Goal: Task Accomplishment & Management: Complete application form

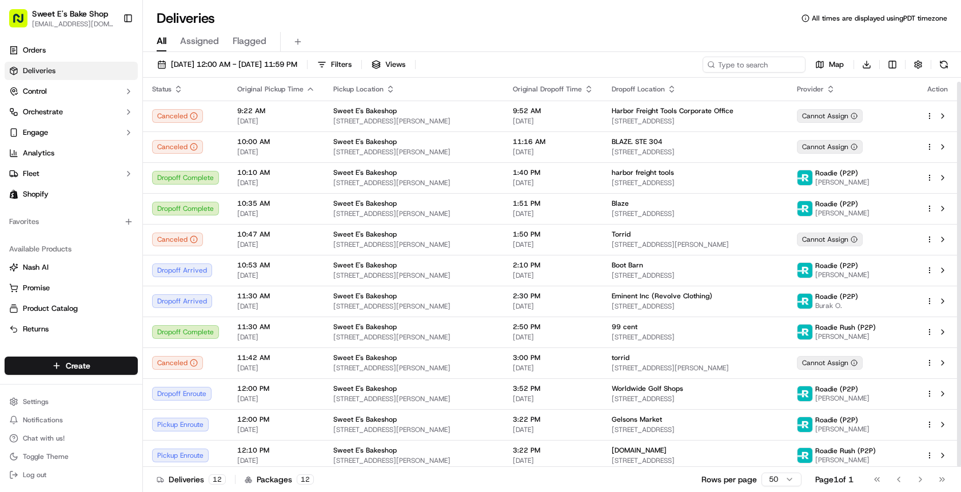
scroll to position [4, 0]
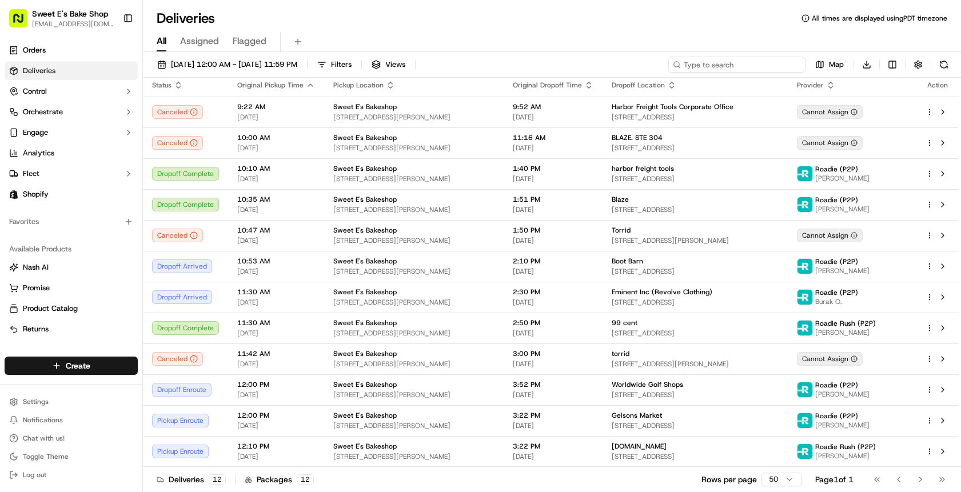
click at [788, 71] on input at bounding box center [736, 65] width 137 height 16
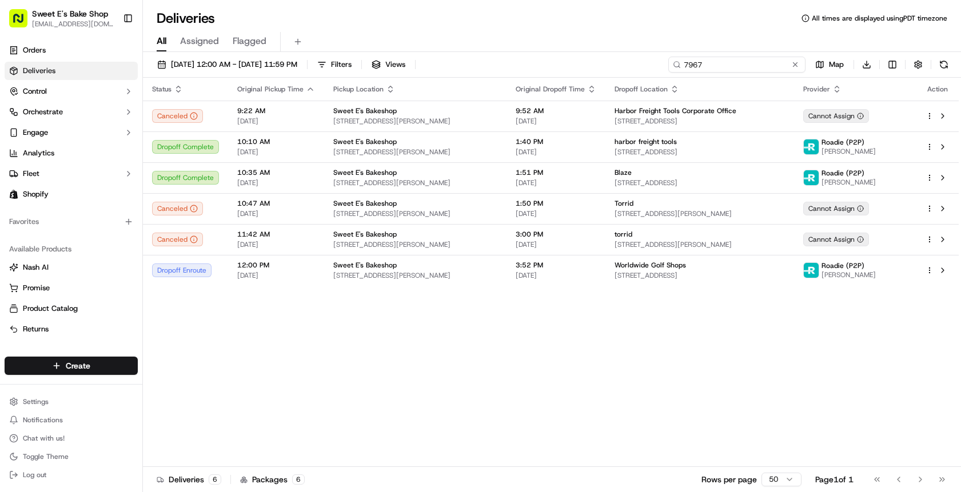
click at [700, 67] on input "7967" at bounding box center [736, 65] width 137 height 16
click at [698, 67] on input "7967" at bounding box center [736, 65] width 137 height 16
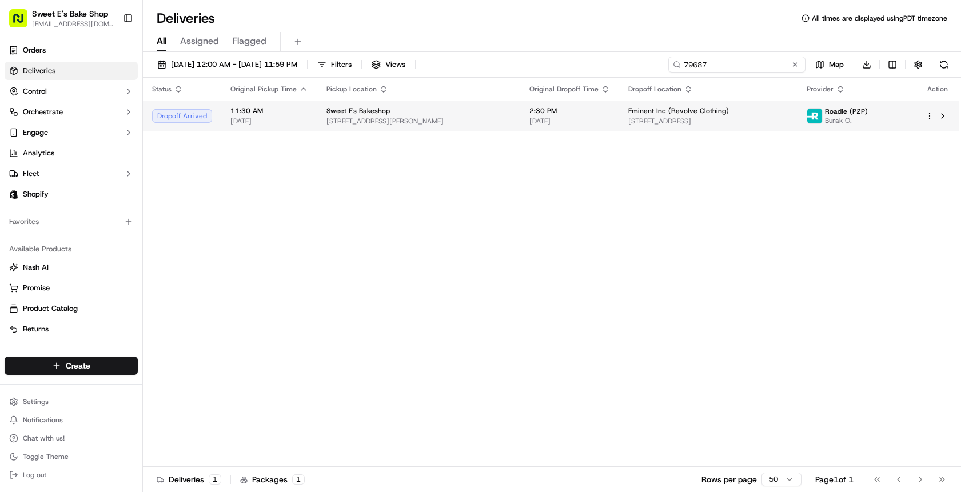
type input "79687"
click at [514, 117] on td "Sweet E's Bakeshop 4574 W Adams Blvd, Los Angeles, CA 90016, USA" at bounding box center [418, 116] width 203 height 31
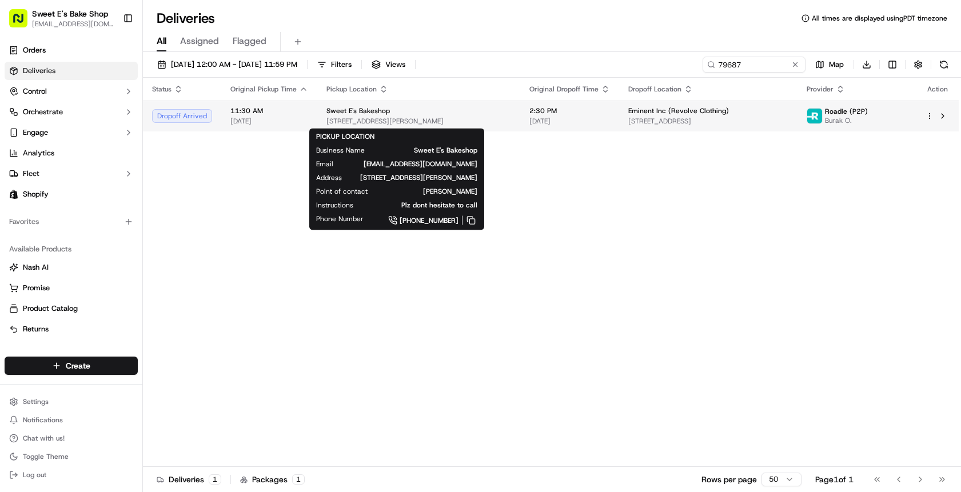
click at [441, 119] on span "[STREET_ADDRESS][PERSON_NAME]" at bounding box center [418, 121] width 185 height 9
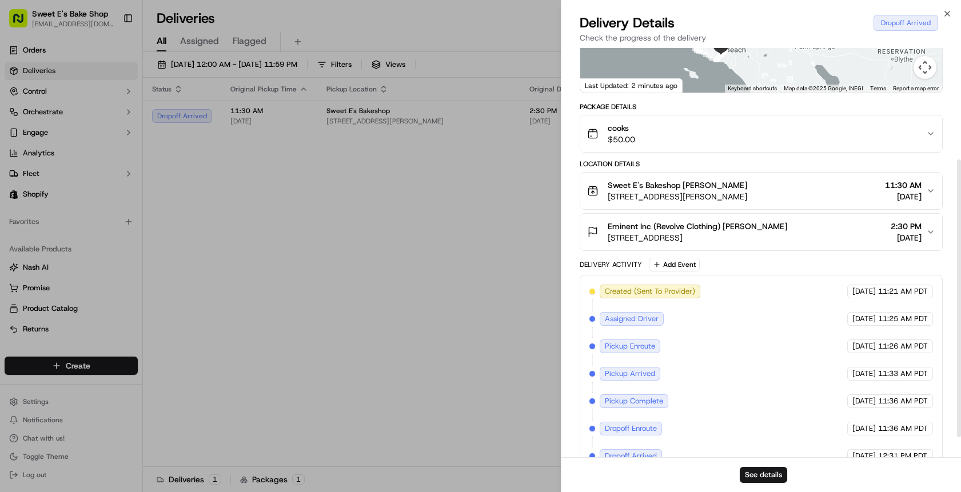
scroll to position [161, 0]
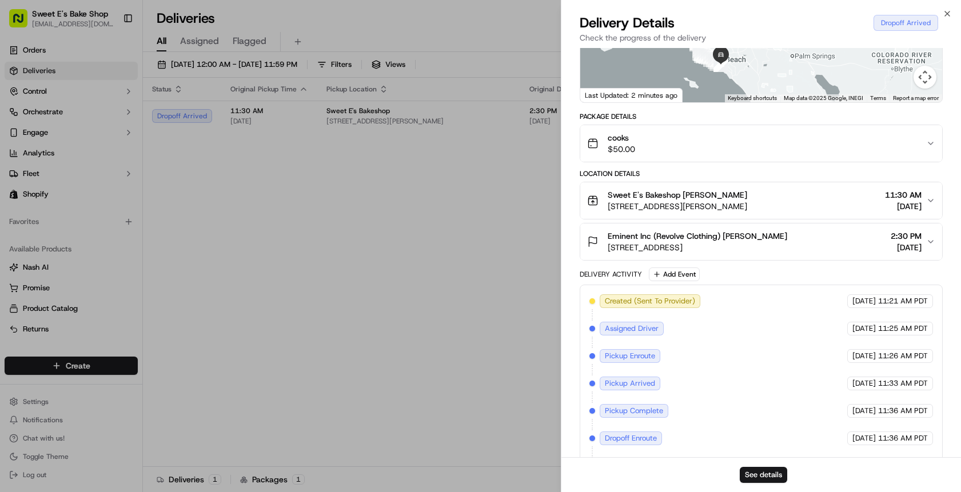
click at [703, 237] on span "Eminent Inc (Revolve Clothing) Mike Karanikolas" at bounding box center [697, 235] width 179 height 11
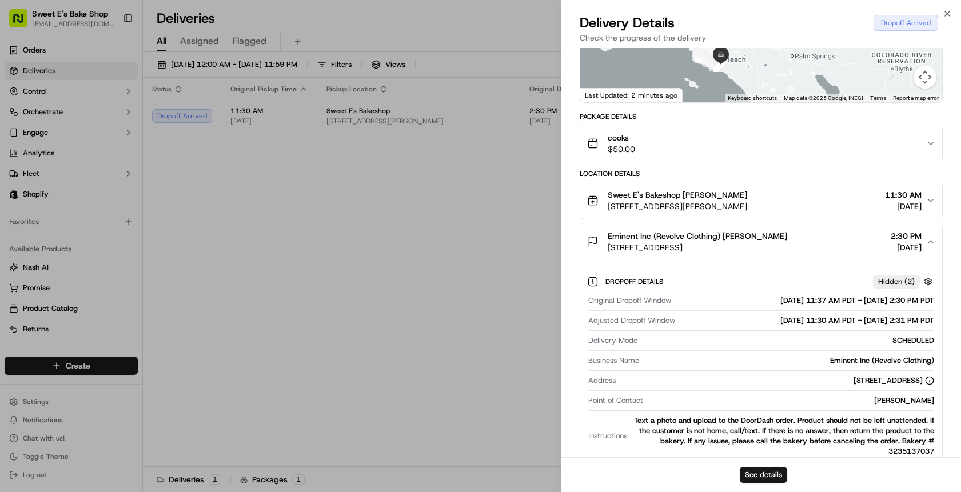
click at [701, 238] on span "Eminent Inc (Revolve Clothing) Mike Karanikolas" at bounding box center [697, 235] width 179 height 11
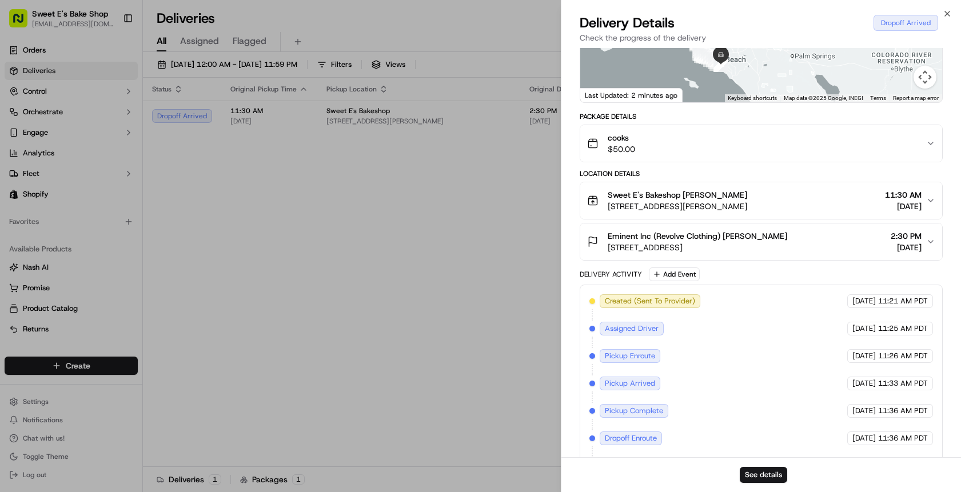
click at [670, 245] on span "[STREET_ADDRESS]" at bounding box center [697, 247] width 179 height 11
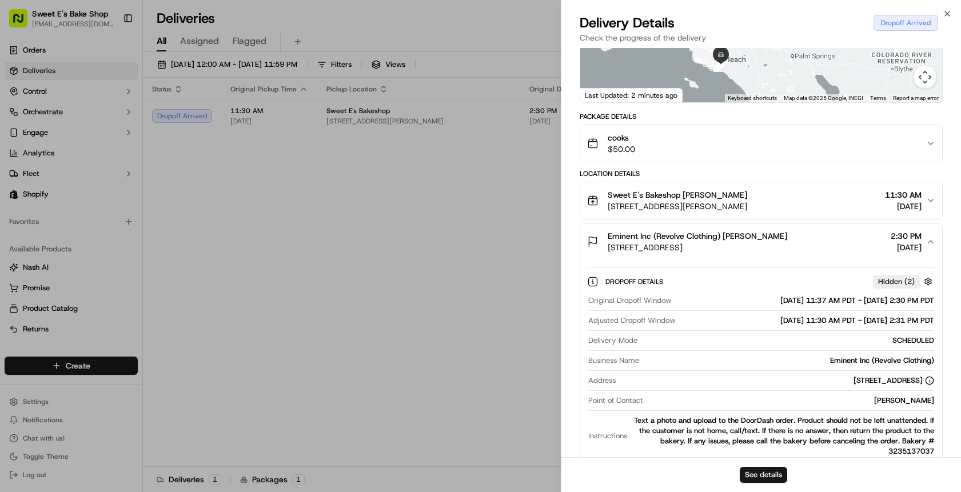
click at [670, 245] on span "[STREET_ADDRESS]" at bounding box center [697, 247] width 179 height 11
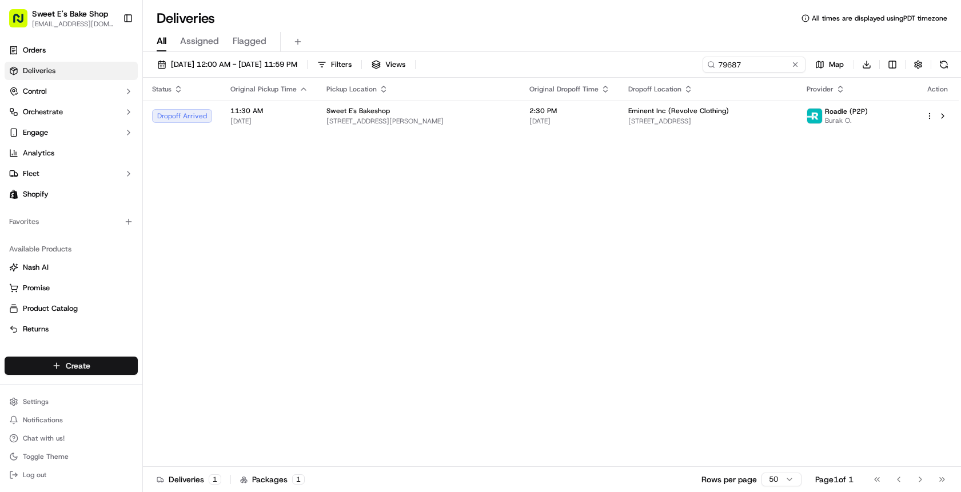
click at [93, 361] on html "Sweet E's Bake Shop info@sweetesbakeshop.com Toggle Sidebar Orders Deliveries C…" at bounding box center [480, 246] width 961 height 492
drag, startPoint x: 229, startPoint y: 392, endPoint x: 242, endPoint y: 390, distance: 13.3
click at [229, 392] on link "Delivery" at bounding box center [206, 387] width 127 height 21
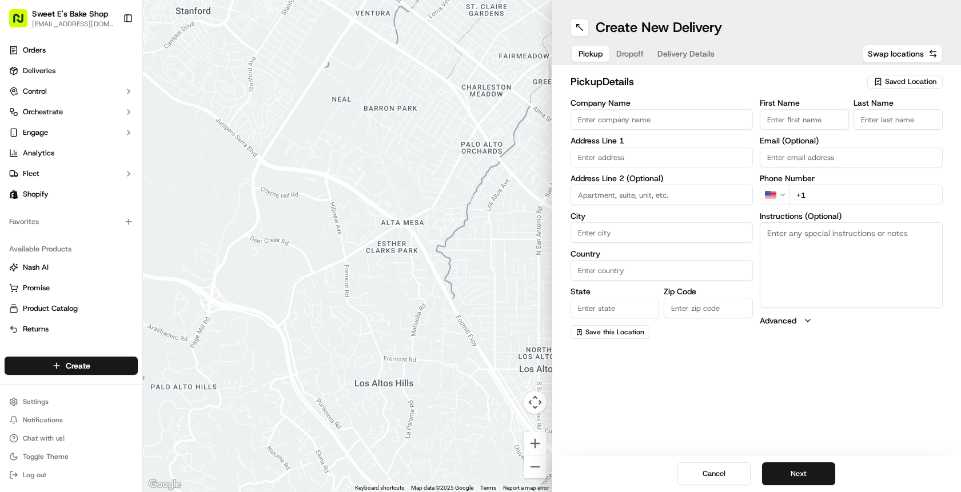
drag, startPoint x: 618, startPoint y: 118, endPoint x: 627, endPoint y: 123, distance: 10.8
click at [618, 118] on input "Company Name" at bounding box center [661, 119] width 183 height 21
type input "Sweet E's Bakeshop"
type input "4574 W Adams Blvd, Los Angeles"
type input "Los Angeles"
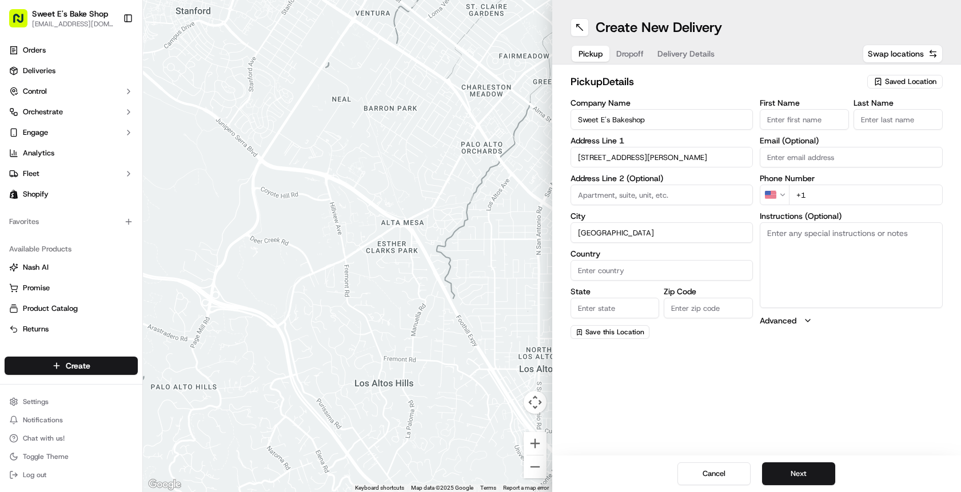
type input "United States"
type input "CA"
type input "90016"
type input "Jenny"
type input "Nicolas"
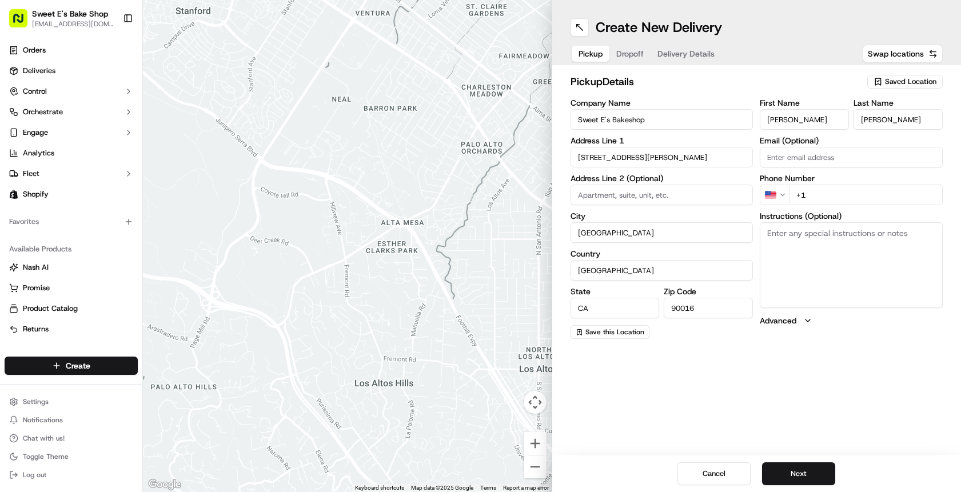
type input "[EMAIL_ADDRESS][DOMAIN_NAME]"
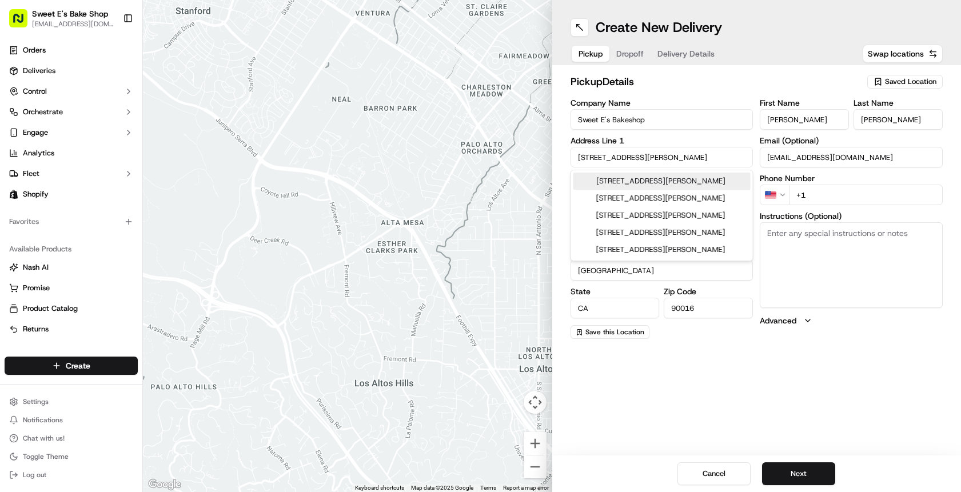
click at [821, 190] on input "+1" at bounding box center [866, 195] width 154 height 21
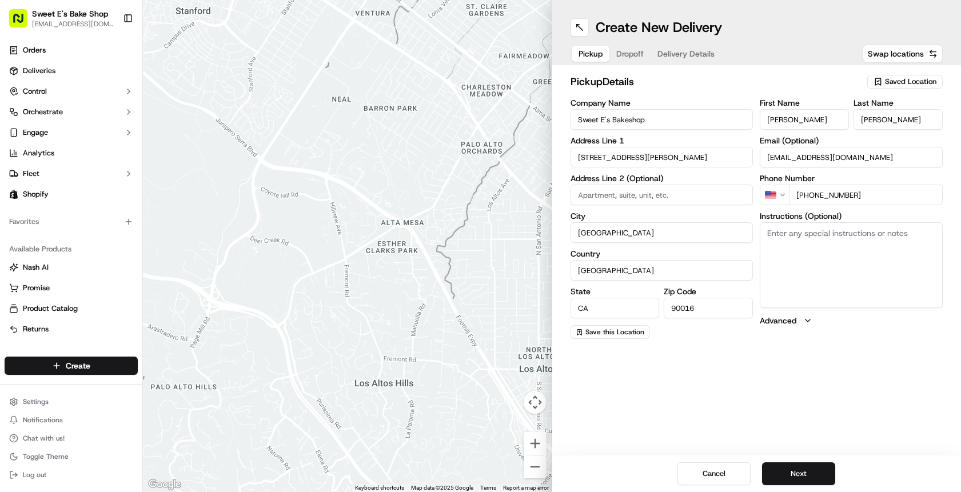
type input "[PHONE_NUMBER]"
click at [835, 248] on textarea "Instructions (Optional)" at bounding box center [851, 265] width 183 height 86
click at [833, 246] on textarea "Instructions (Optional)" at bounding box center [851, 265] width 183 height 86
paste textarea "Handle with care. Text a photo and upload to the DoorDash order. Product should…"
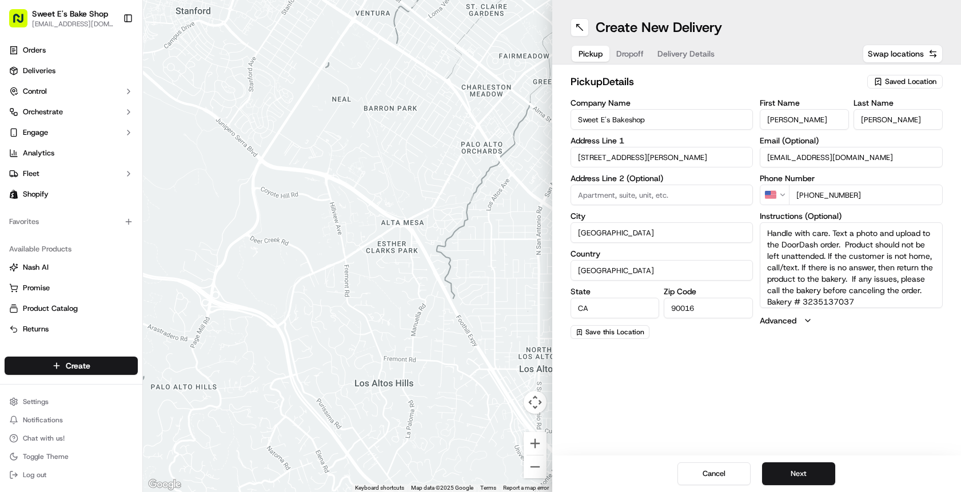
drag, startPoint x: 833, startPoint y: 235, endPoint x: 732, endPoint y: 233, distance: 101.2
click at [732, 233] on div "Company Name Sweet E's Bakeshop Address Line 1 4574 W Adams Blvd, Los Angeles A…" at bounding box center [756, 219] width 373 height 240
type textarea "Text a photo and upload to the DoorDash order. Product should not be left unatt…"
click at [626, 55] on button "Dropoff" at bounding box center [629, 54] width 41 height 16
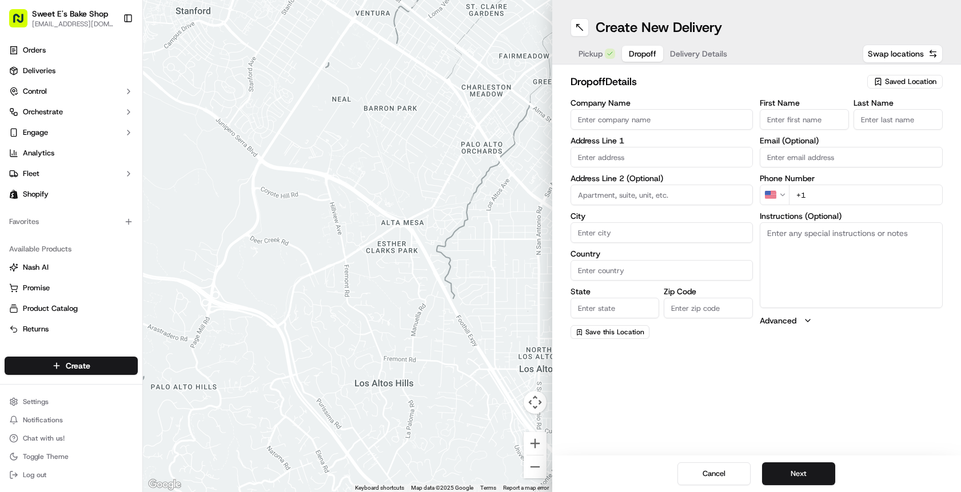
click at [633, 123] on input "Company Name" at bounding box center [661, 119] width 183 height 21
drag, startPoint x: 637, startPoint y: 125, endPoint x: 564, endPoint y: 125, distance: 73.2
click at [564, 125] on div "dropoff Details Saved Location Company Name 6336 Address Line 1 Address Line 2 …" at bounding box center [756, 207] width 409 height 284
drag, startPoint x: 604, startPoint y: 118, endPoint x: 557, endPoint y: 119, distance: 46.9
click at [557, 119] on div "dropoff Details Saved Location Company Name 6336 Address Line 1 Address Line 2 …" at bounding box center [756, 207] width 409 height 284
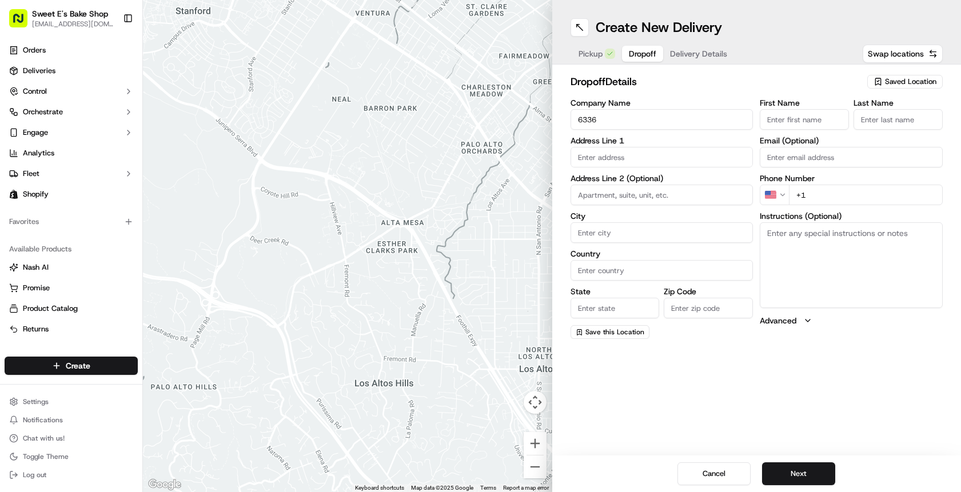
type input "6336"
drag, startPoint x: 607, startPoint y: 206, endPoint x: 604, endPoint y: 215, distance: 10.3
click at [607, 206] on div "Company Name 6336 Address Line 1 Address Line 2 (Optional) City Country State Z…" at bounding box center [661, 219] width 183 height 240
click at [600, 229] on input "City" at bounding box center [661, 232] width 183 height 21
click at [605, 196] on input at bounding box center [661, 195] width 183 height 21
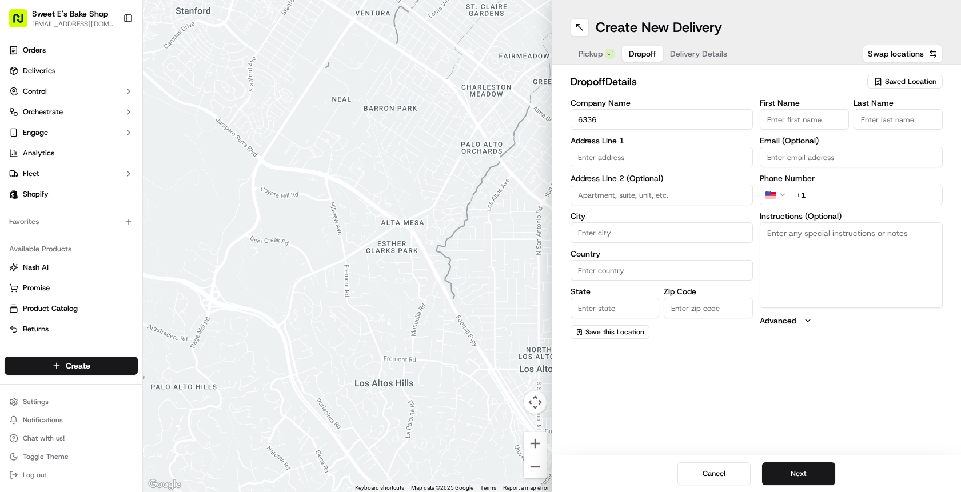
paste input "6336"
type input "6336"
click at [604, 207] on div "Company Name 6336 Address Line 1 Address Line 2 (Optional) 6336 City Country St…" at bounding box center [661, 219] width 183 height 240
click at [604, 198] on input "6336" at bounding box center [661, 195] width 183 height 21
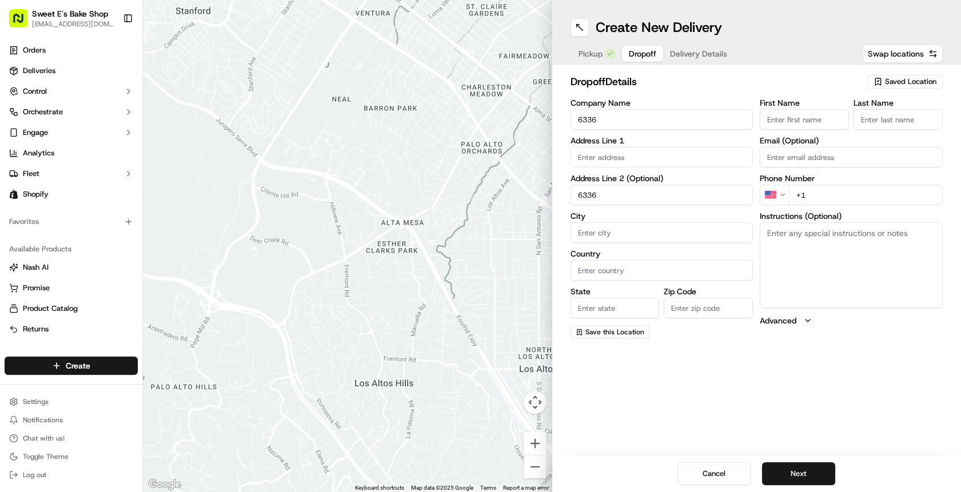
click at [604, 198] on input "6336" at bounding box center [661, 195] width 183 height 21
click at [596, 149] on input "text" at bounding box center [661, 157] width 183 height 21
paste input "6336"
type input "6336"
click at [610, 113] on input "6336" at bounding box center [661, 119] width 183 height 21
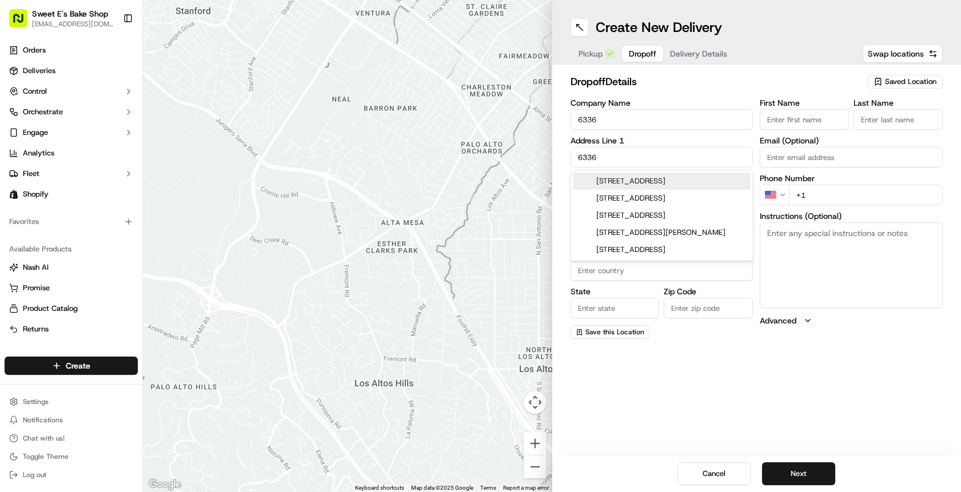
click at [610, 113] on input "6336" at bounding box center [661, 119] width 183 height 21
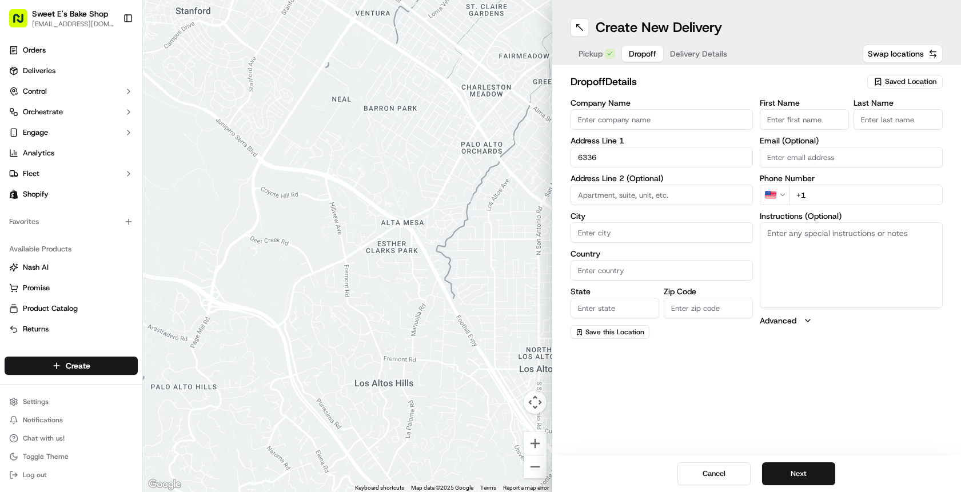
click at [602, 150] on div "Company Name Address Line 1 6336 Address Line 2 (Optional) City Country State Z…" at bounding box center [661, 219] width 183 height 240
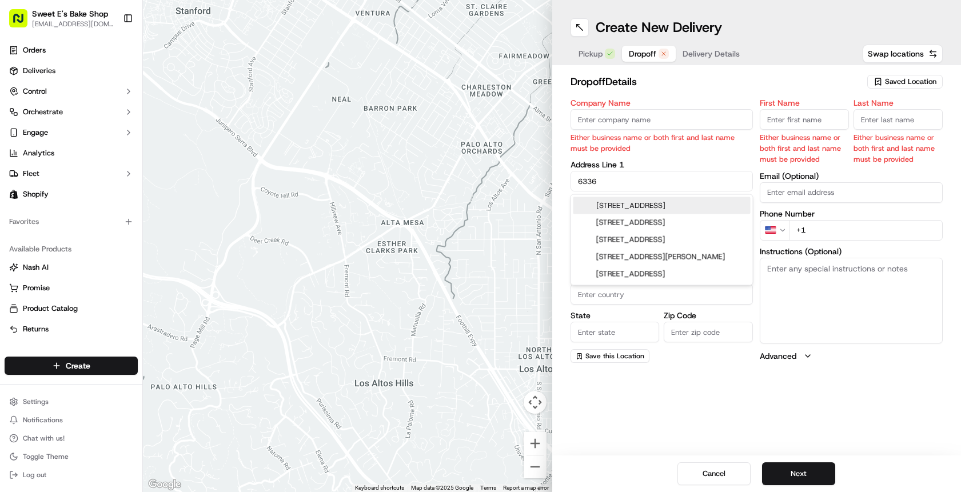
click at [611, 183] on input "6336" at bounding box center [661, 181] width 183 height 21
click at [627, 204] on div "6336 Regio Avenue, Buena Park, CA" at bounding box center [661, 205] width 177 height 17
type input "[STREET_ADDRESS]"
type input "Buena Park"
type input "United States"
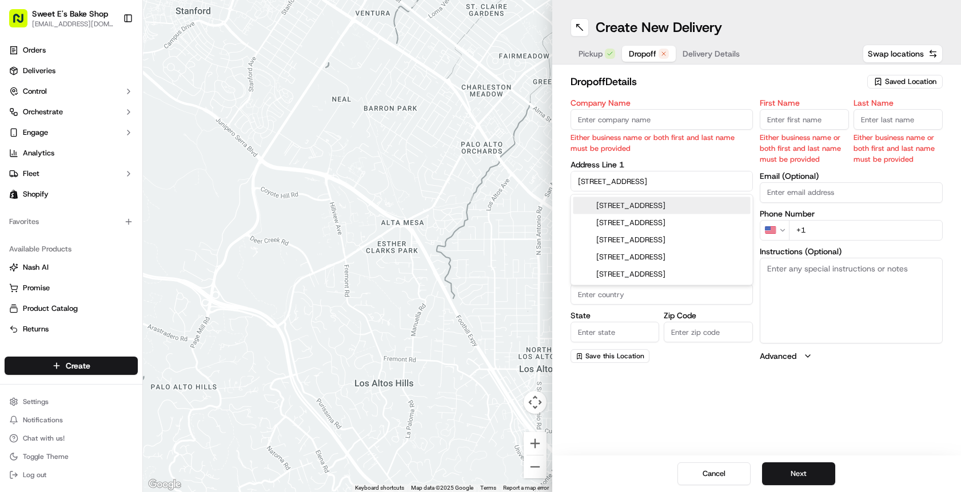
type input "CA"
type input "90620"
type input "6336 Regio Avenue"
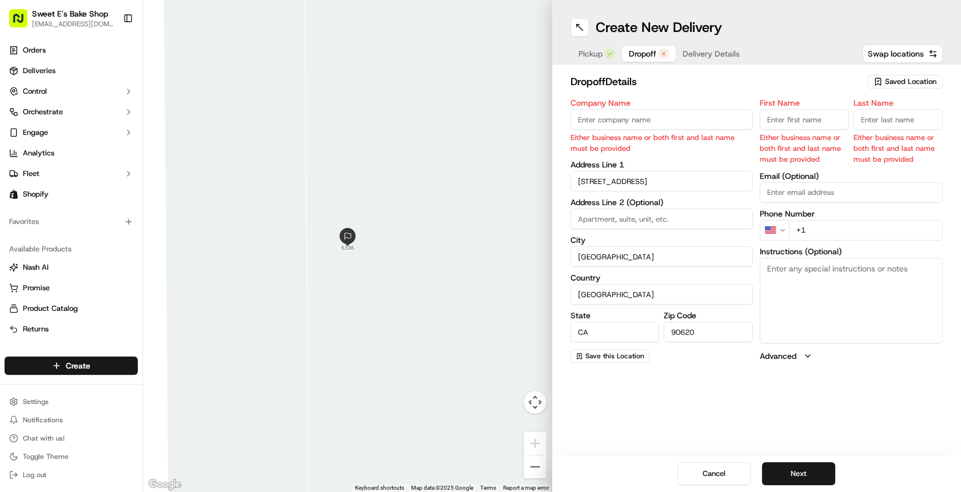
click at [637, 205] on label "Address Line 2 (Optional)" at bounding box center [661, 202] width 183 height 8
click at [636, 124] on input "Company Name" at bounding box center [661, 119] width 183 height 21
type input "99 Ranch Market"
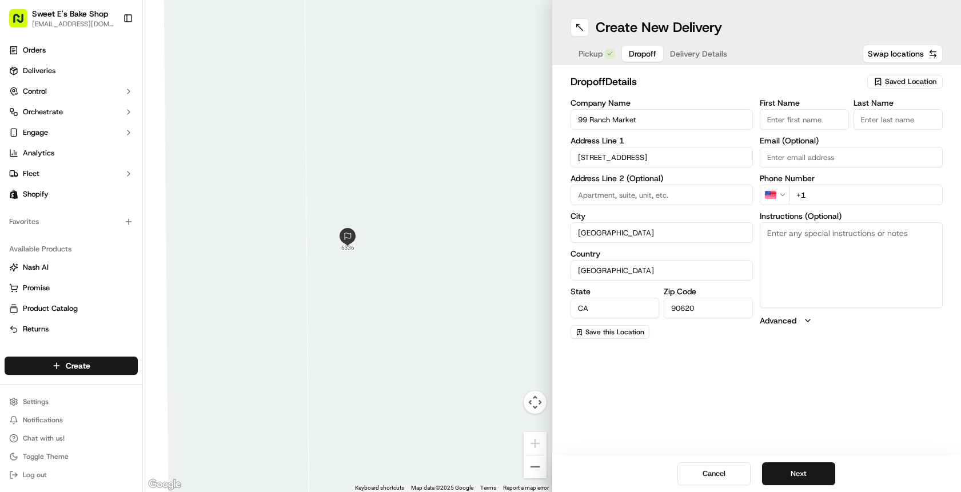
click at [813, 121] on input "First Name" at bounding box center [804, 119] width 89 height 21
type input "James"
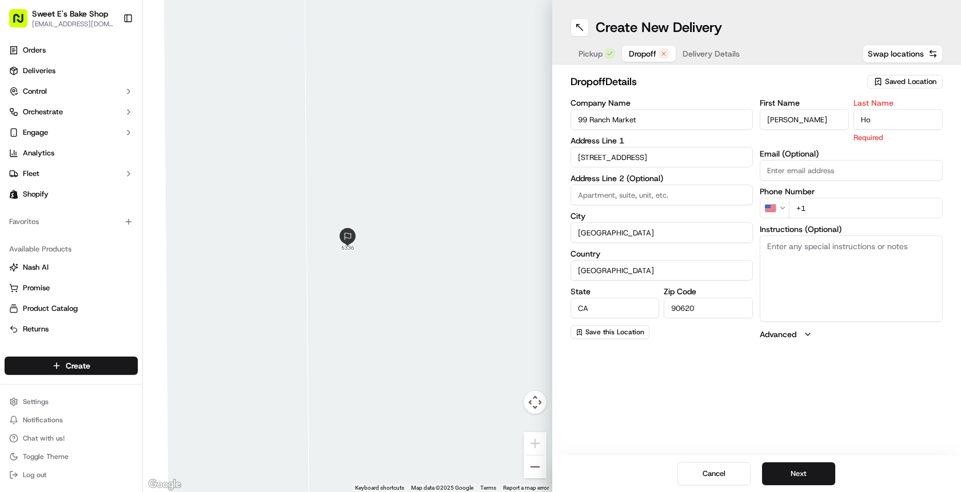
type input "Ho"
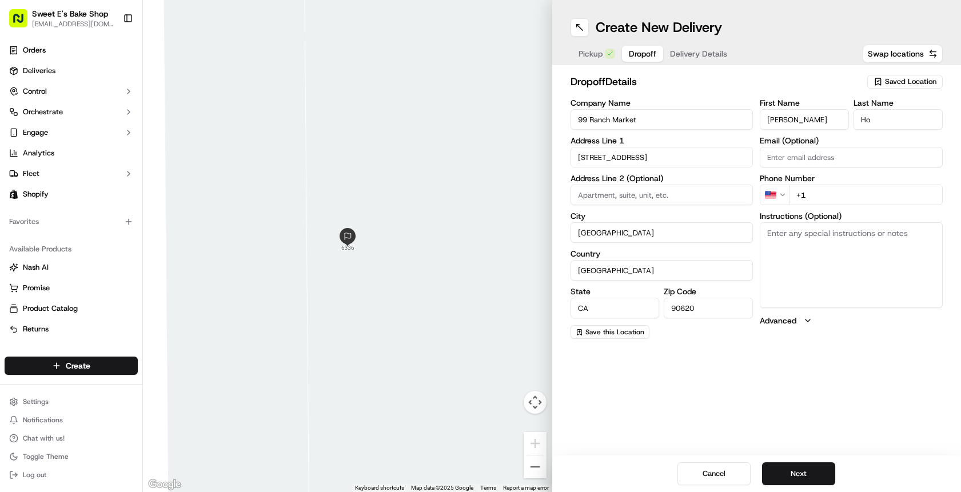
click at [839, 205] on input "+1" at bounding box center [866, 195] width 154 height 21
type input "+1 949 820 6499"
click at [803, 231] on textarea "Instructions (Optional)" at bounding box center [851, 265] width 183 height 86
click at [785, 245] on textarea "Instructions (Optional)" at bounding box center [851, 265] width 183 height 86
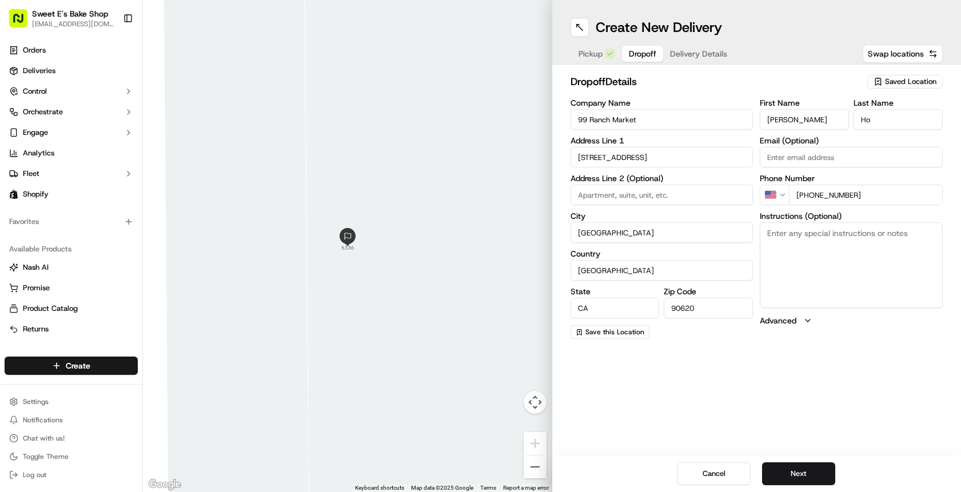
paste textarea "Text a photo and upload to the DoorDash order. Product should not be left unatt…"
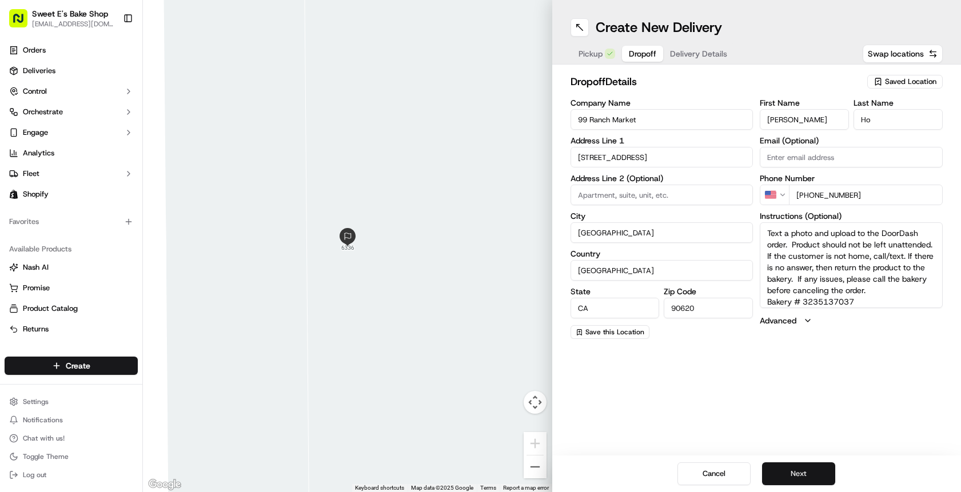
type textarea "Text a photo and upload to the DoorDash order. Product should not be left unatt…"
click at [800, 471] on button "Next" at bounding box center [798, 473] width 73 height 23
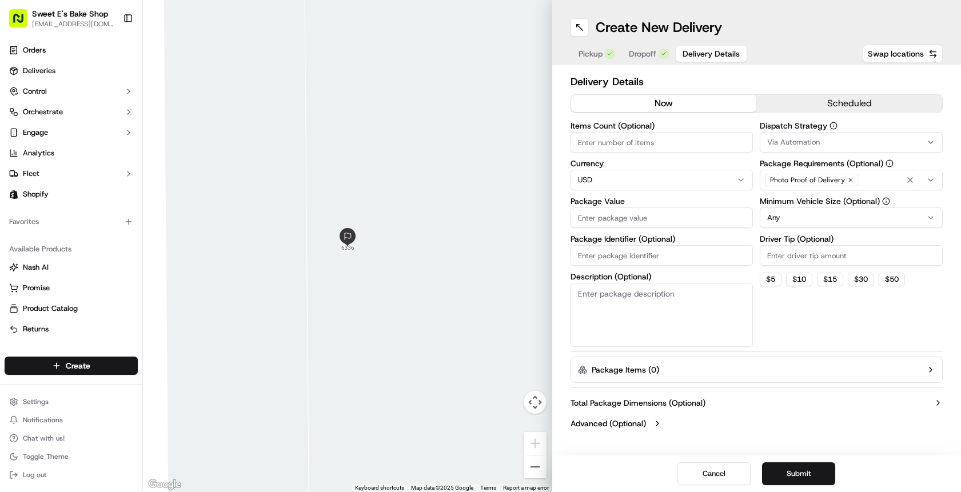
click at [821, 97] on button "scheduled" at bounding box center [849, 103] width 186 height 17
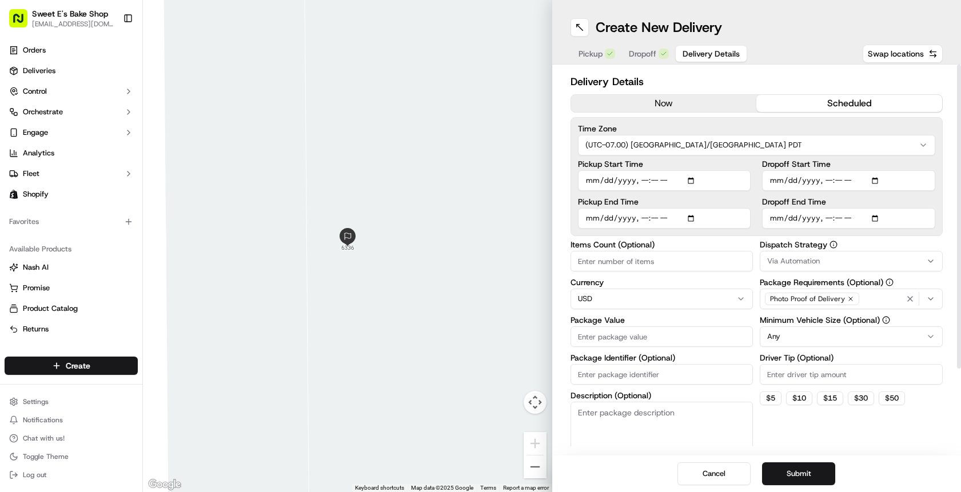
click at [700, 181] on input "Pickup Start Time" at bounding box center [664, 180] width 173 height 21
click at [695, 180] on input "Pickup Start Time" at bounding box center [664, 180] width 173 height 21
type input "2025-09-16T13:04"
click at [701, 161] on label "Pickup Start Time" at bounding box center [664, 164] width 173 height 8
click at [701, 170] on input "Pickup Start Time" at bounding box center [664, 180] width 173 height 21
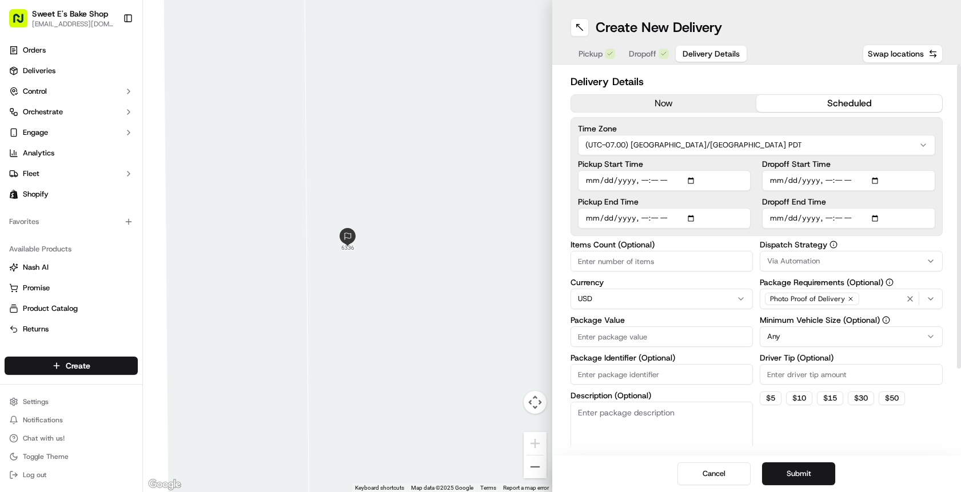
click at [692, 218] on input "Pickup End Time" at bounding box center [664, 218] width 173 height 21
type input "2025-09-16T13:14"
click at [710, 184] on input "Pickup Start Time" at bounding box center [664, 180] width 173 height 21
click at [880, 180] on input "Dropoff Start Time" at bounding box center [848, 180] width 173 height 21
click at [879, 179] on input "Dropoff Start Time" at bounding box center [848, 180] width 173 height 21
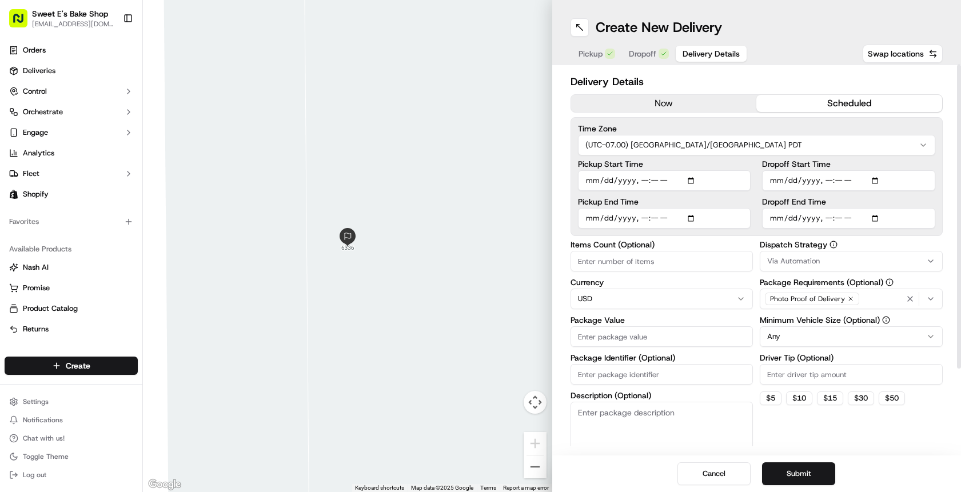
click at [872, 162] on label "Dropoff Start Time" at bounding box center [848, 164] width 173 height 8
click at [872, 170] on input "Dropoff Start Time" at bounding box center [848, 180] width 173 height 21
click at [878, 182] on input "Dropoff Start Time" at bounding box center [848, 180] width 173 height 21
click at [698, 209] on input "Pickup End Time" at bounding box center [664, 218] width 173 height 21
click at [828, 178] on input "Dropoff Start Time" at bounding box center [848, 180] width 173 height 21
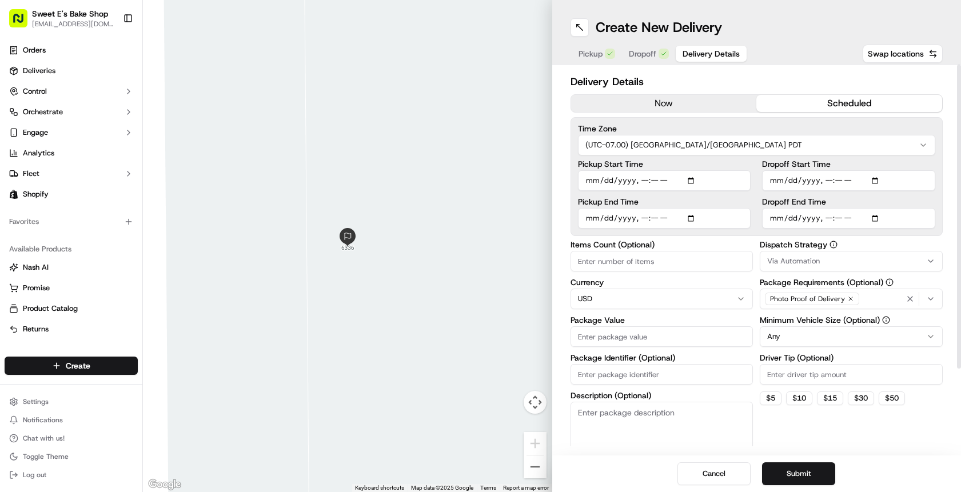
type input "2025-09-16T23:05"
type input "2025-09-16T23:15"
click at [884, 214] on input "Dropoff End Time" at bounding box center [848, 218] width 173 height 21
click at [881, 215] on input "Dropoff End Time" at bounding box center [848, 218] width 173 height 21
click at [879, 219] on input "Dropoff End Time" at bounding box center [848, 218] width 173 height 21
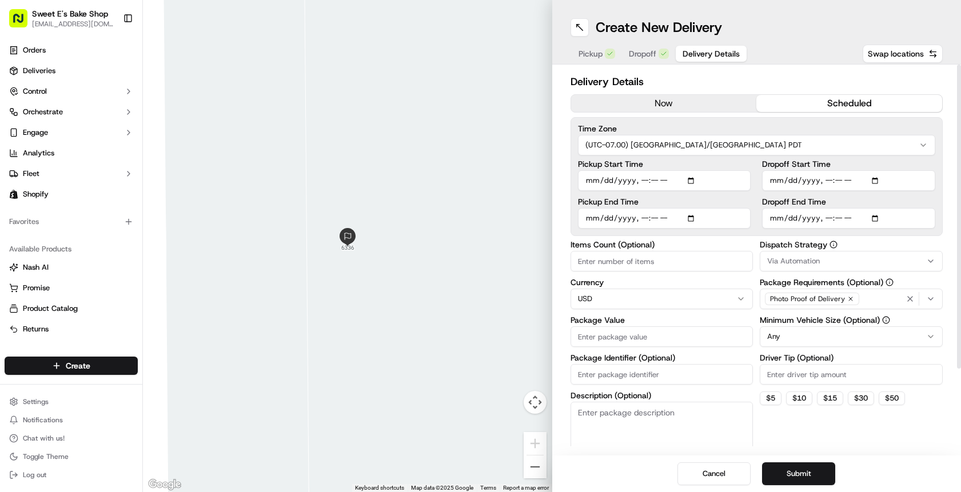
type input "2025-09-16T16:30"
drag, startPoint x: 675, startPoint y: 118, endPoint x: 681, endPoint y: 130, distance: 13.0
click at [675, 119] on div "Time Zone (UTC-07.00) America/Los Angeles PDT Pickup Start Time Pickup End Time…" at bounding box center [756, 176] width 373 height 119
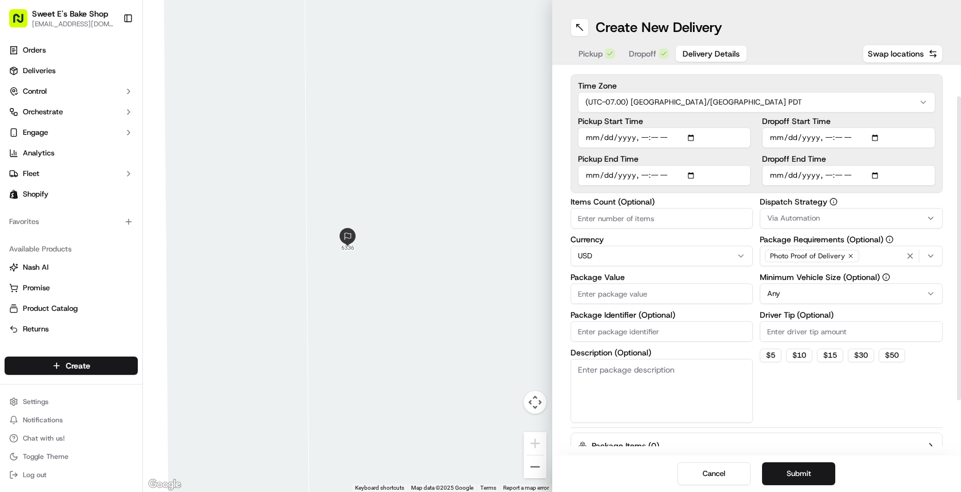
scroll to position [45, 0]
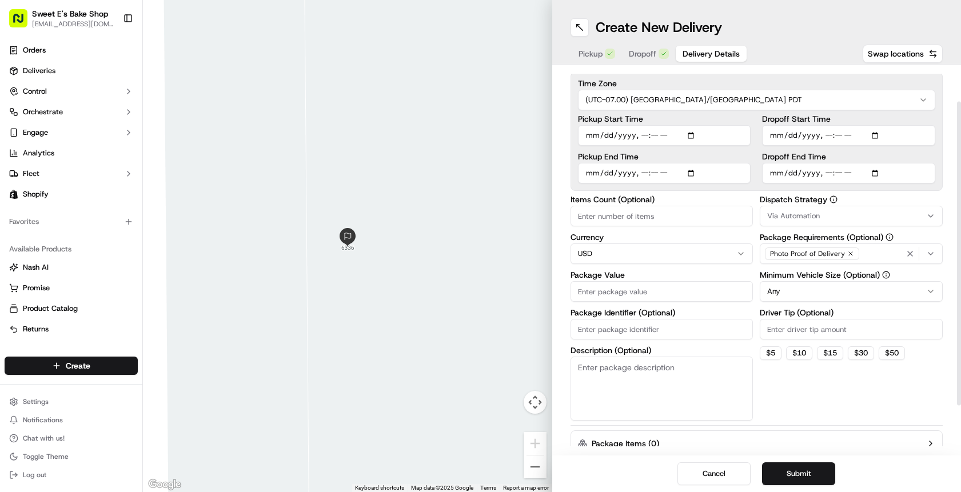
click at [629, 285] on input "Package Value" at bounding box center [661, 291] width 183 height 21
type input "1"
type input "50"
click at [618, 221] on input "Items Count (Optional)" at bounding box center [661, 216] width 183 height 21
type input "1"
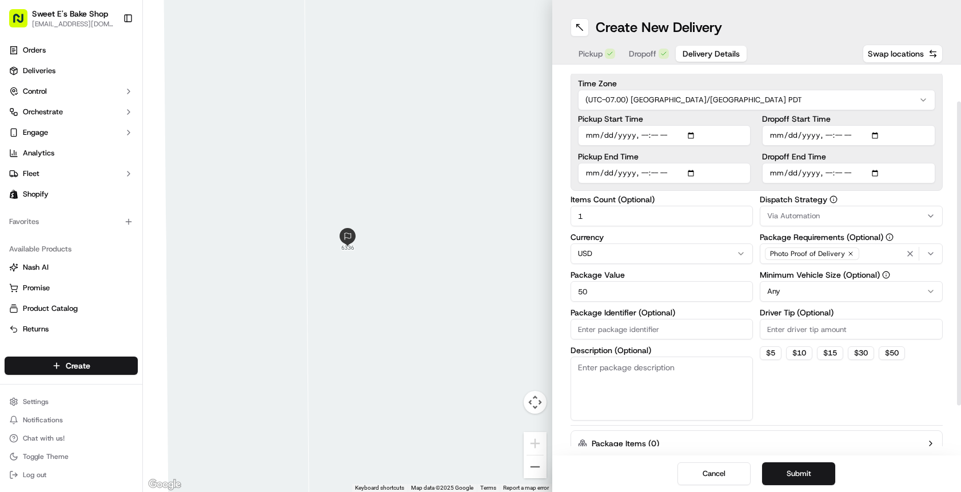
click at [618, 330] on input "Package Identifier (Optional)" at bounding box center [661, 329] width 183 height 21
click at [694, 314] on label "Package Identifier (Optional)" at bounding box center [661, 313] width 183 height 8
click at [694, 319] on input "Package Identifier (Optional)" at bounding box center [661, 329] width 183 height 21
type input "79672"
click at [617, 404] on textarea "Description (Optional)" at bounding box center [661, 389] width 183 height 64
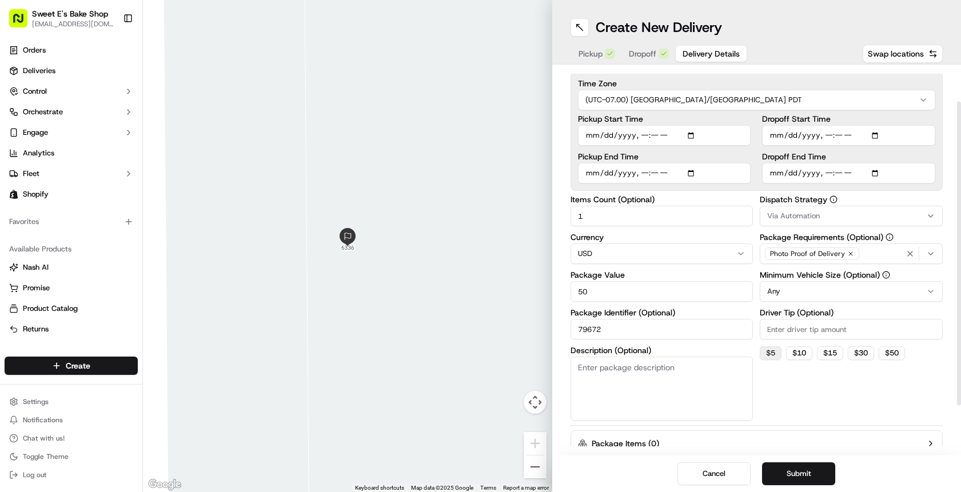
click at [779, 352] on button "$ 5" at bounding box center [771, 353] width 22 height 14
type input "5"
click at [758, 212] on div "Items Count (Optional) 1 Currency USD Package Value 50 Package Identifier (Opti…" at bounding box center [756, 307] width 373 height 225
drag, startPoint x: 772, startPoint y: 214, endPoint x: 773, endPoint y: 223, distance: 9.2
click at [772, 214] on span "Via Automation" at bounding box center [793, 216] width 53 height 10
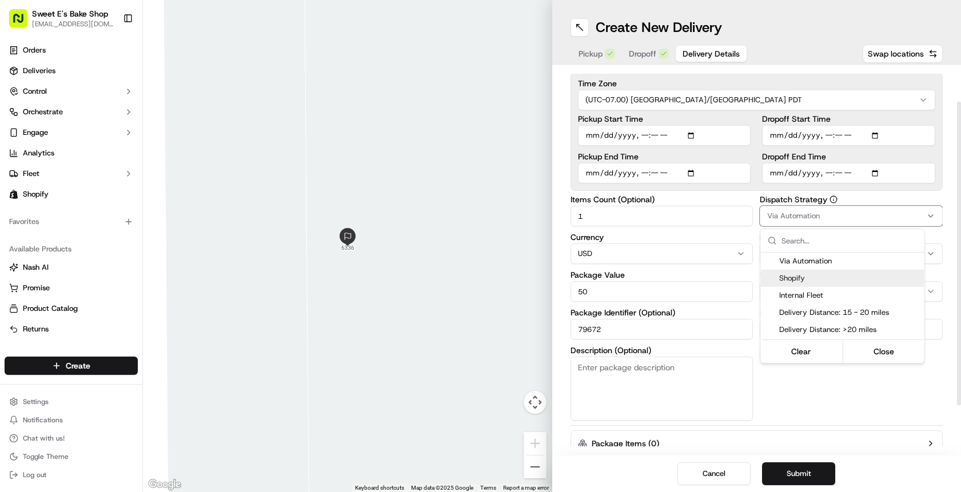
click at [791, 284] on div "Shopify" at bounding box center [842, 278] width 163 height 17
click at [687, 198] on html "Sweet E's Bake Shop info@sweetesbakeshop.com Toggle Sidebar Orders Deliveries C…" at bounding box center [480, 246] width 961 height 492
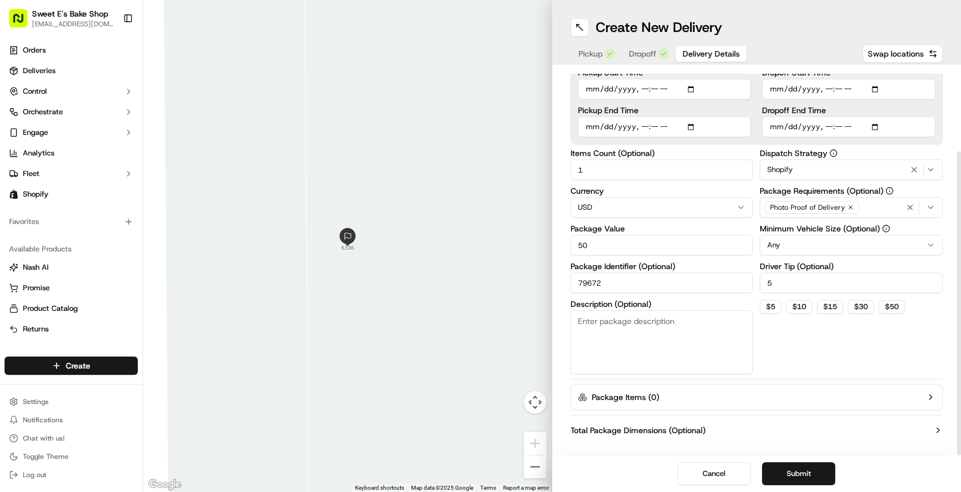
scroll to position [106, 0]
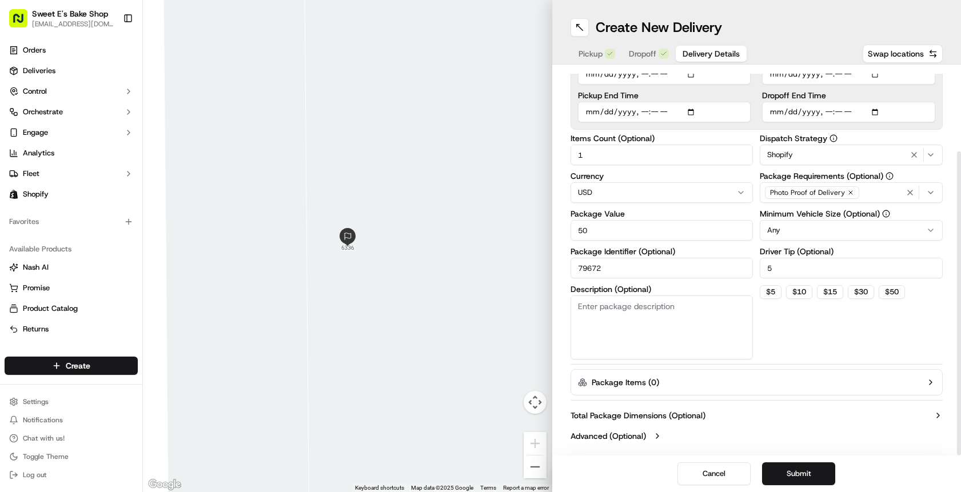
click at [696, 320] on textarea "Description (Optional)" at bounding box center [661, 328] width 183 height 64
type textarea "cooks"
click at [839, 336] on div "Dispatch Strategy Shopify Package Requirements (Optional) Photo Proof of Delive…" at bounding box center [851, 246] width 183 height 225
click at [799, 481] on button "Submit" at bounding box center [798, 473] width 73 height 23
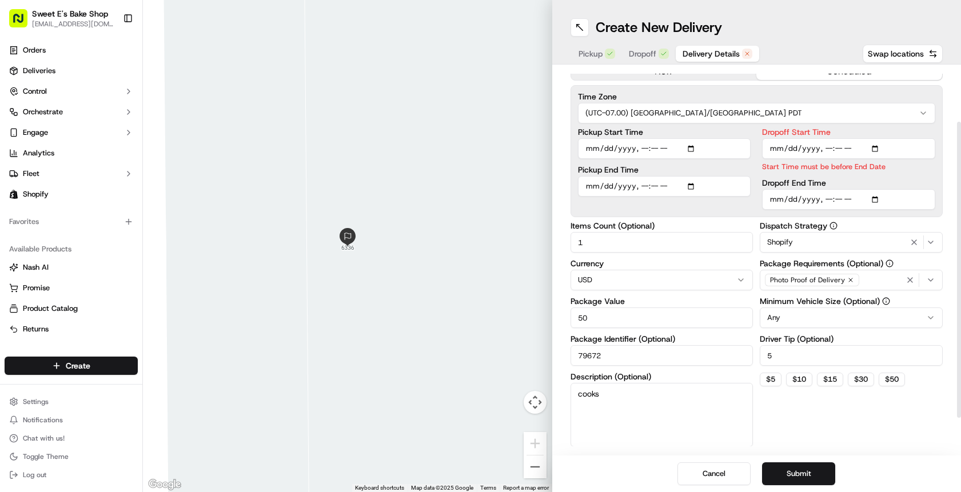
scroll to position [0, 0]
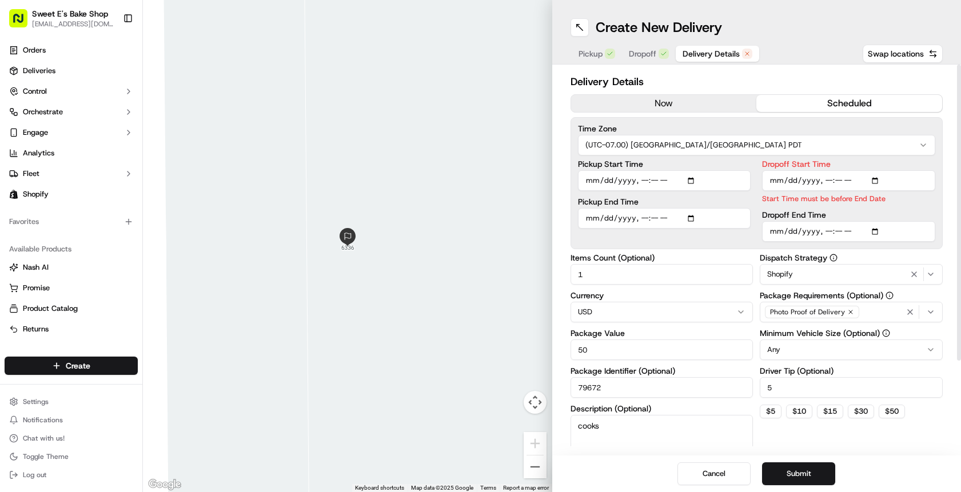
click at [827, 182] on input "Dropoff Start Time" at bounding box center [848, 180] width 173 height 21
type input "2025-09-16T13:15"
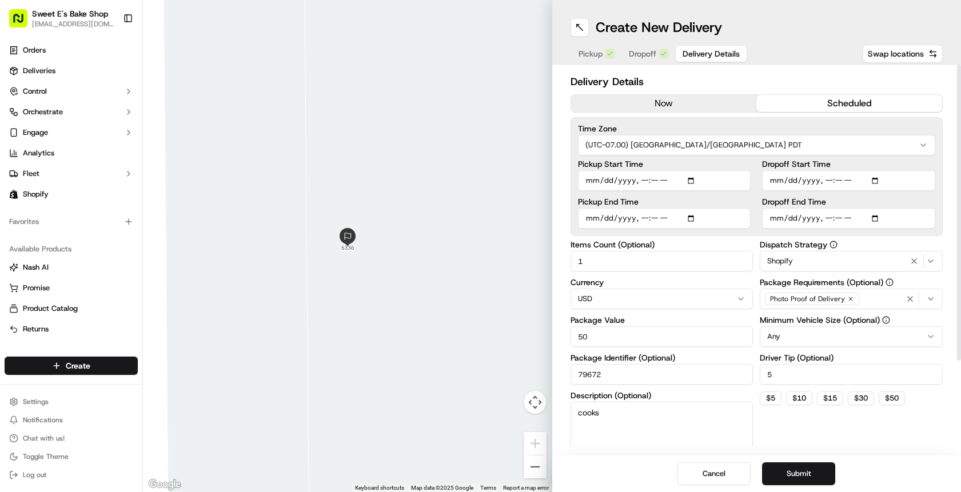
click at [941, 165] on div "Time Zone (UTC-07.00) America/Los Angeles PDT Pickup Start Time Pickup End Time…" at bounding box center [756, 176] width 373 height 119
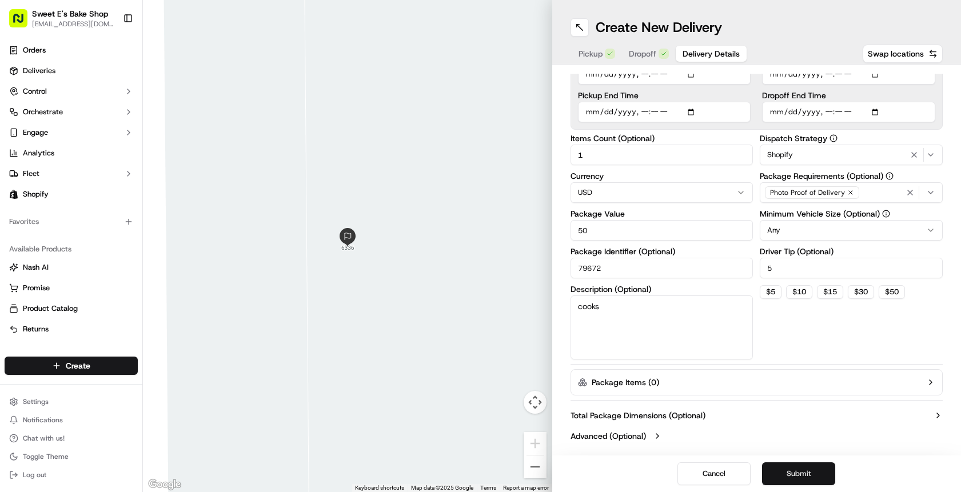
click at [801, 473] on button "Submit" at bounding box center [798, 473] width 73 height 23
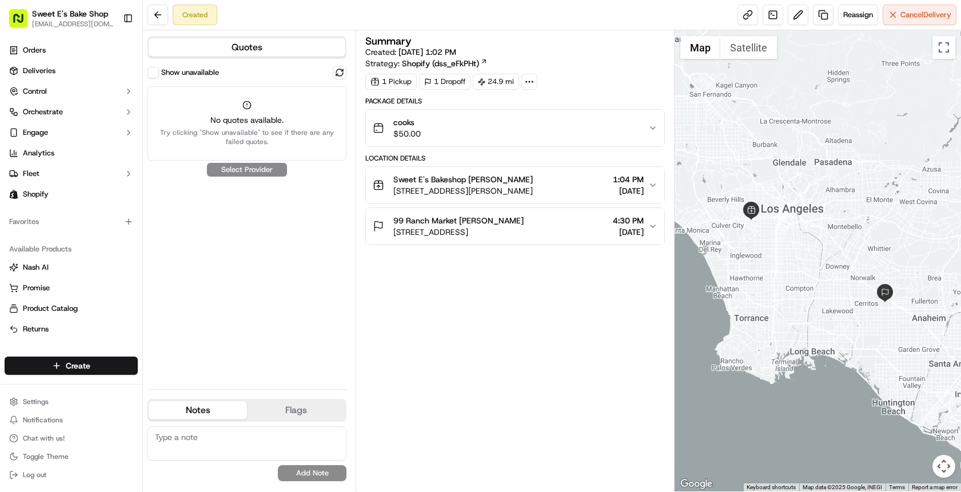
drag, startPoint x: 801, startPoint y: 473, endPoint x: 599, endPoint y: 293, distance: 270.9
click at [50, 73] on span "Deliveries" at bounding box center [39, 71] width 33 height 10
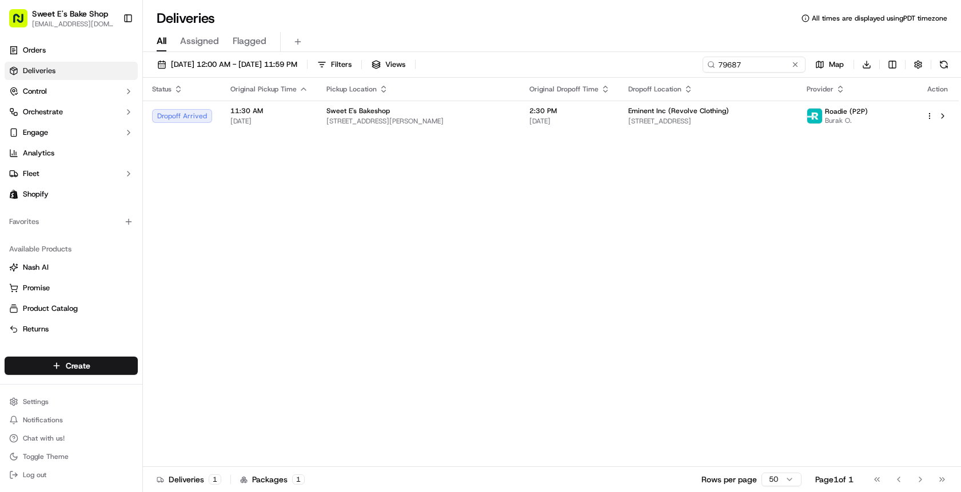
click at [102, 67] on link "Deliveries" at bounding box center [71, 71] width 133 height 18
click at [69, 51] on link "Orders" at bounding box center [71, 50] width 133 height 18
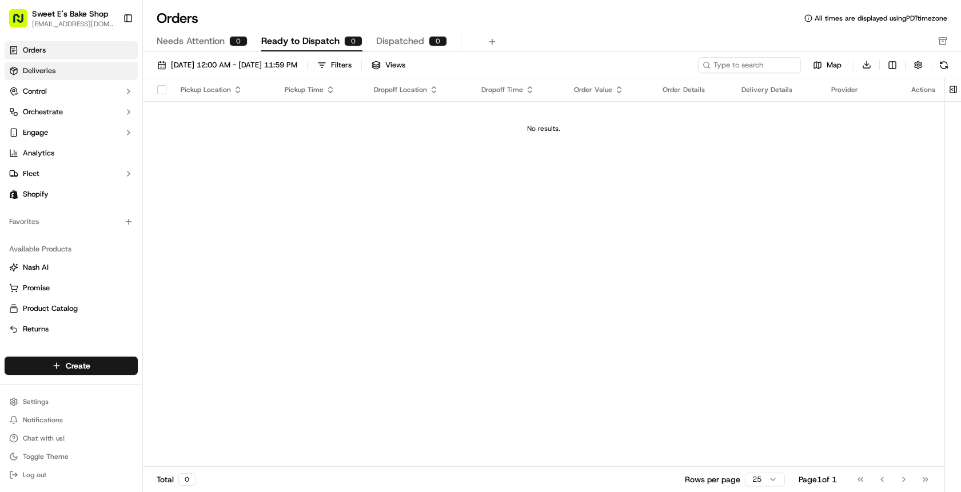
click at [70, 73] on link "Deliveries" at bounding box center [71, 71] width 133 height 18
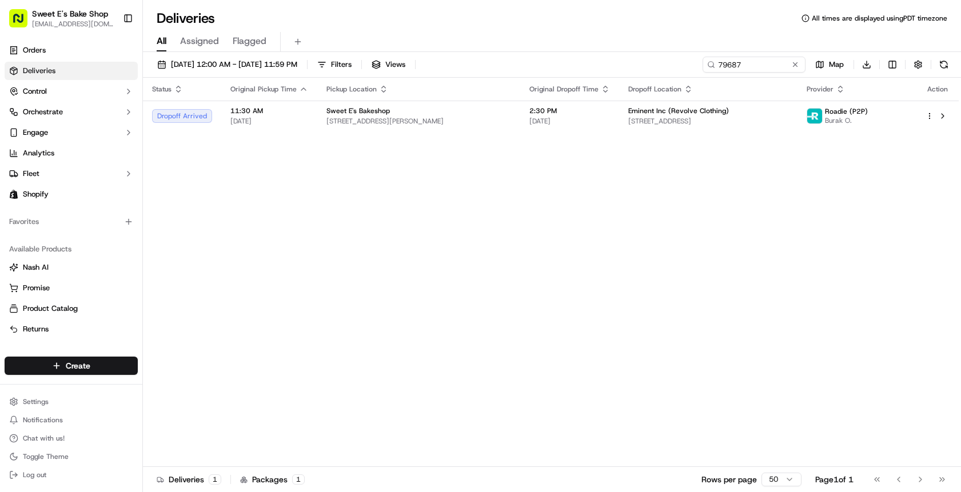
click at [420, 168] on div "Status Original Pickup Time Pickup Location Original Dropoff Time Dropoff Locat…" at bounding box center [551, 272] width 816 height 389
drag, startPoint x: 346, startPoint y: 181, endPoint x: 341, endPoint y: 190, distance: 10.0
click at [346, 181] on div "Status Original Pickup Time Pickup Location Original Dropoff Time Dropoff Locat…" at bounding box center [551, 272] width 816 height 389
click at [55, 52] on link "Orders" at bounding box center [71, 50] width 133 height 18
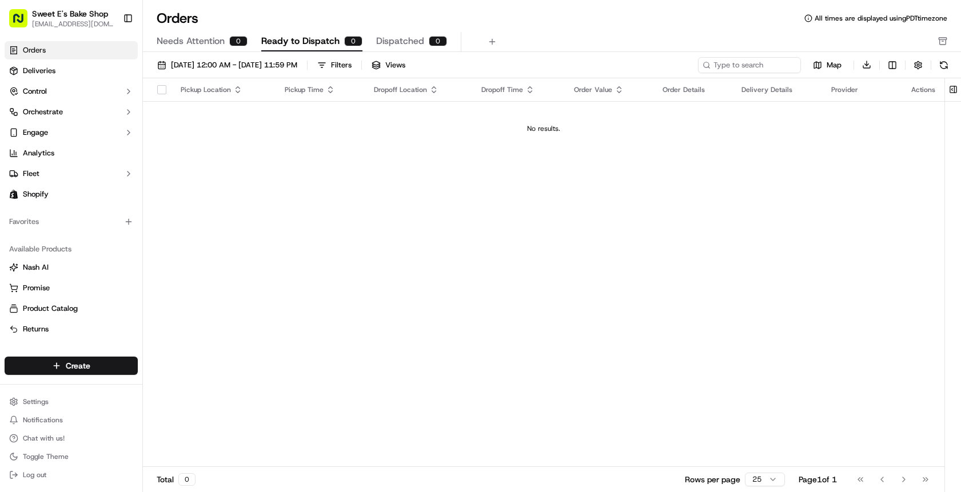
click at [210, 44] on span "Needs Attention" at bounding box center [191, 41] width 68 height 14
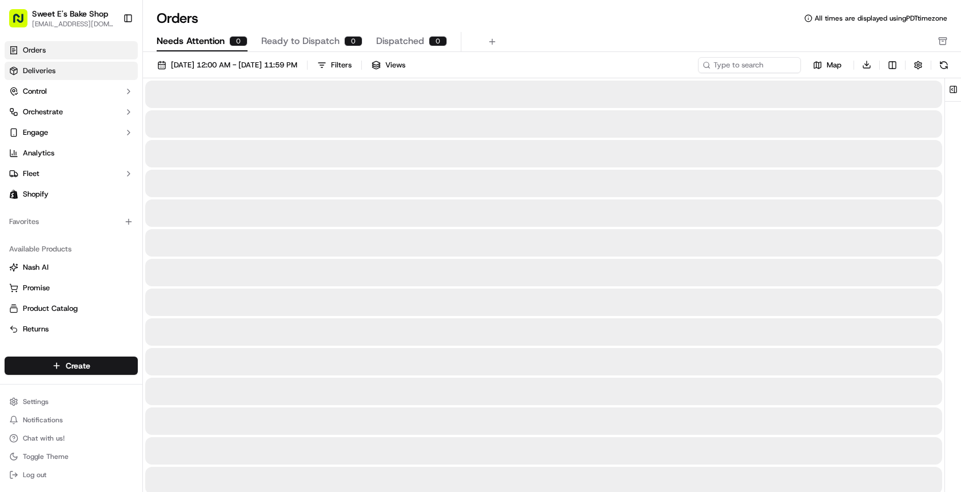
click at [59, 79] on link "Deliveries" at bounding box center [71, 71] width 133 height 18
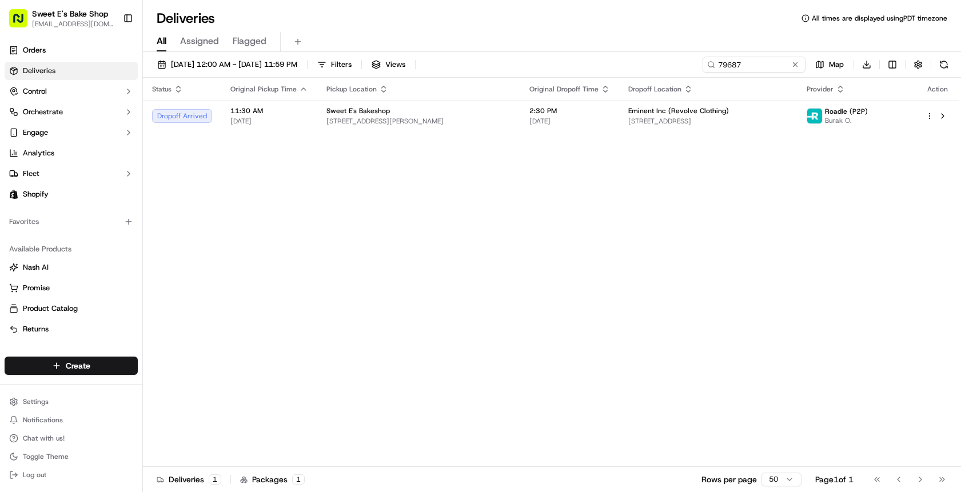
click at [158, 43] on span "All" at bounding box center [162, 41] width 10 height 14
click at [208, 46] on span "Assigned" at bounding box center [199, 41] width 39 height 14
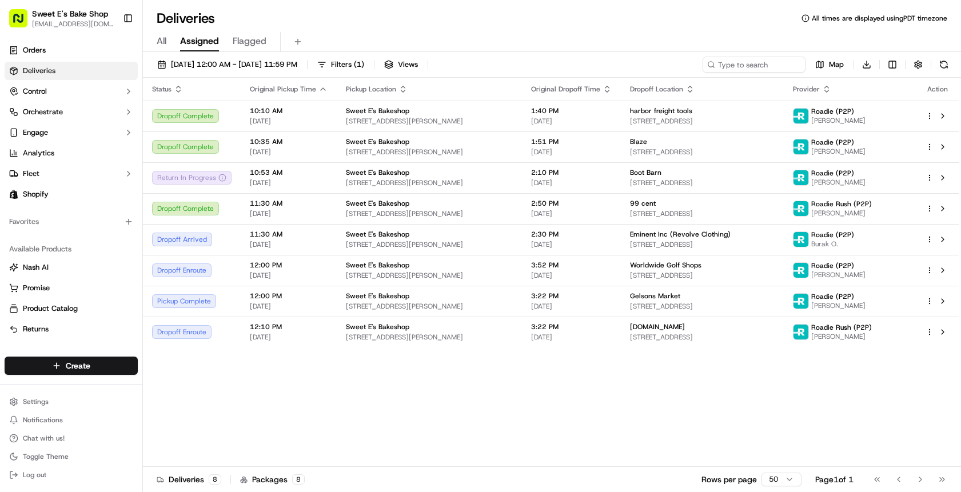
click at [151, 38] on div "All Assigned Flagged" at bounding box center [552, 42] width 818 height 20
drag, startPoint x: 161, startPoint y: 39, endPoint x: 169, endPoint y: 45, distance: 9.8
click at [161, 39] on span "All" at bounding box center [162, 41] width 10 height 14
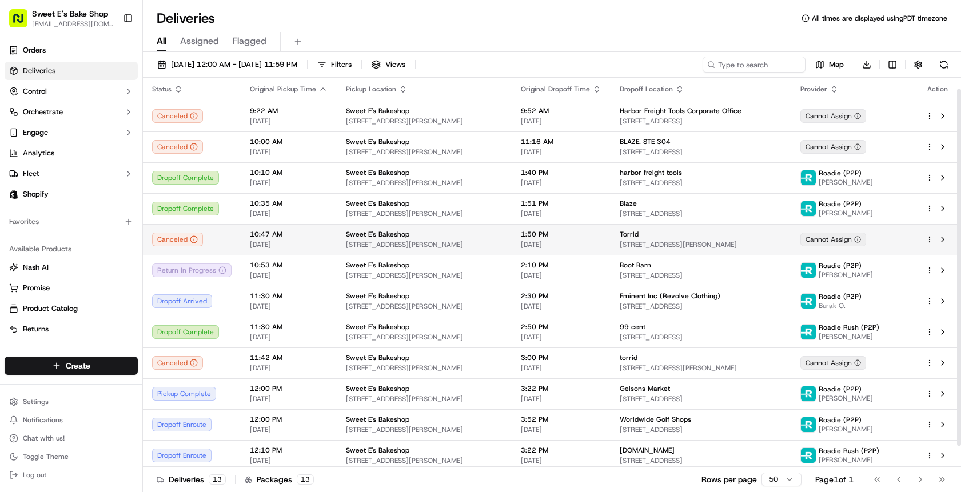
scroll to position [35, 0]
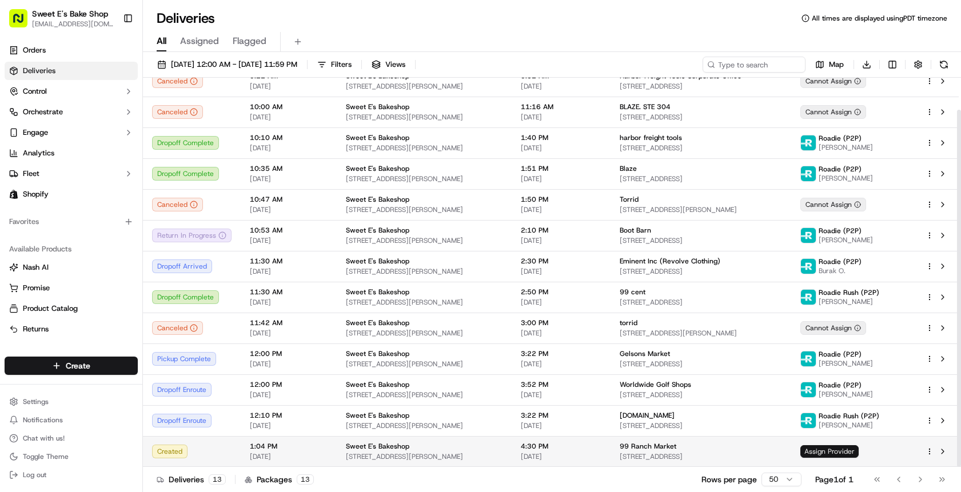
click at [859, 455] on span "Assign Provider" at bounding box center [829, 451] width 58 height 13
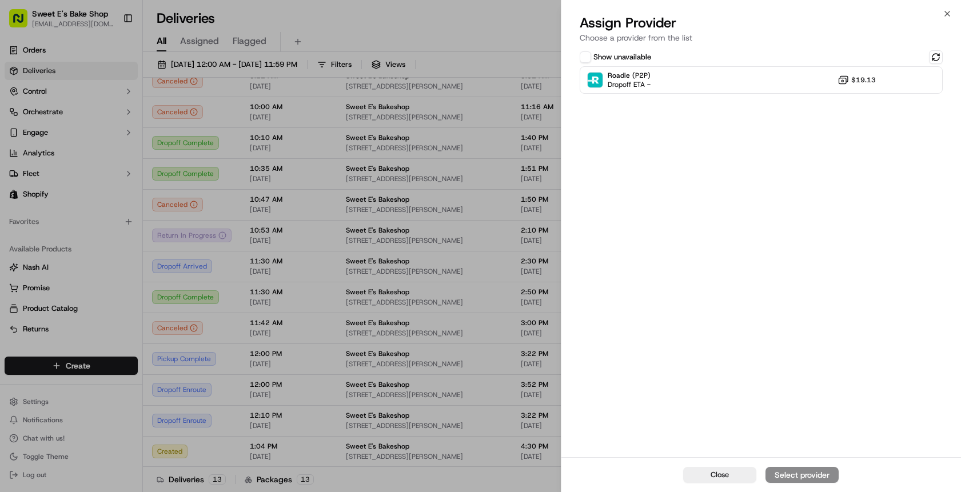
click at [582, 62] on button "Show unavailable" at bounding box center [585, 56] width 11 height 11
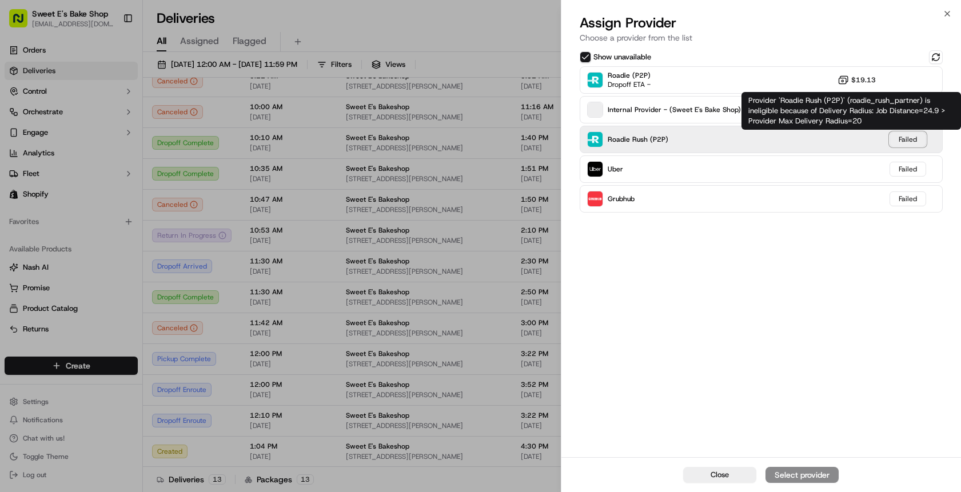
click at [900, 137] on div "Failed" at bounding box center [907, 139] width 37 height 15
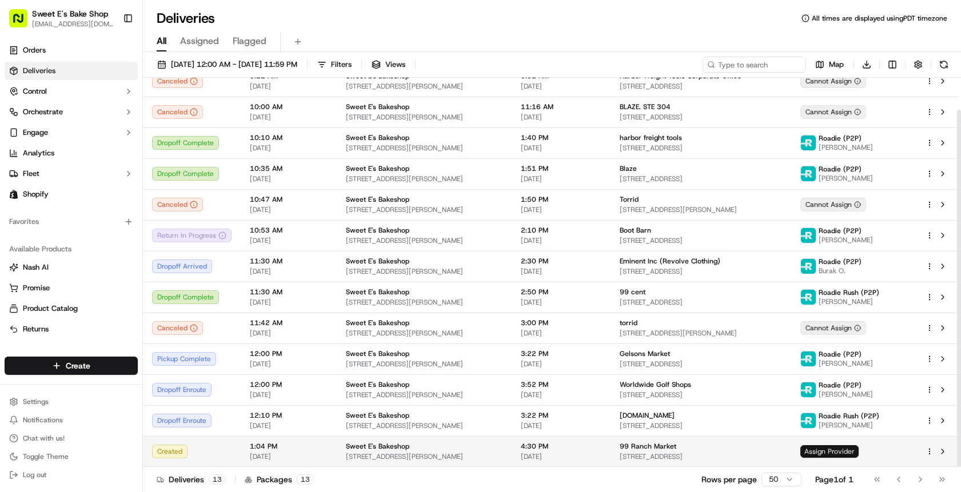
click at [841, 452] on span "Assign Provider" at bounding box center [829, 451] width 58 height 13
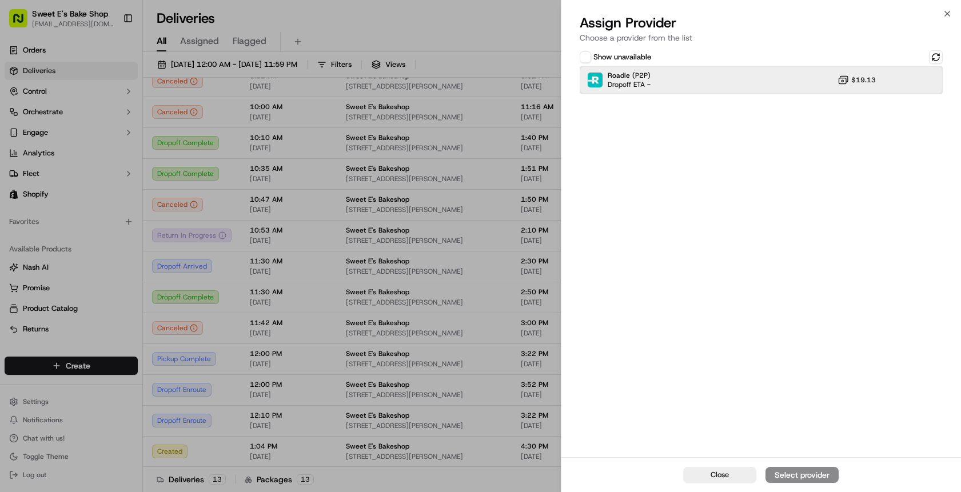
click at [593, 83] on img at bounding box center [595, 80] width 15 height 15
click at [822, 471] on div "Assign Provider" at bounding box center [802, 474] width 56 height 11
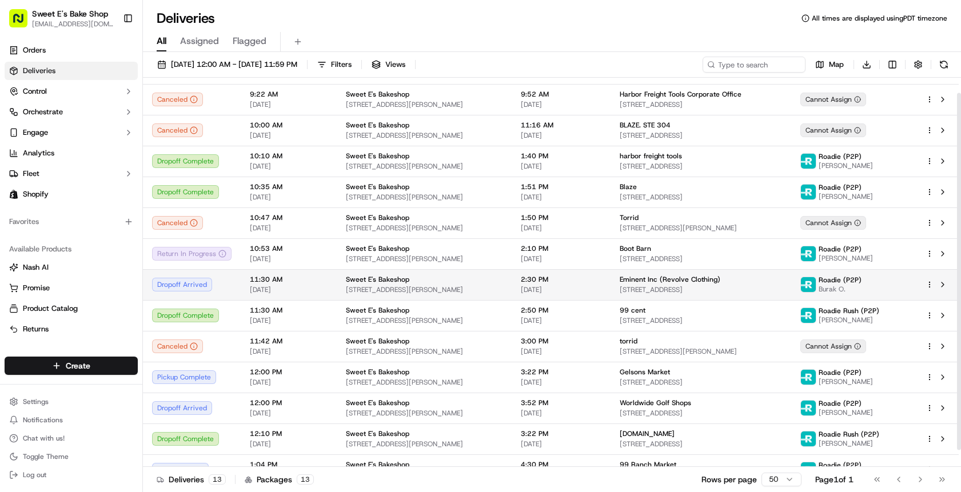
scroll to position [35, 0]
